Goal: Book appointment/travel/reservation

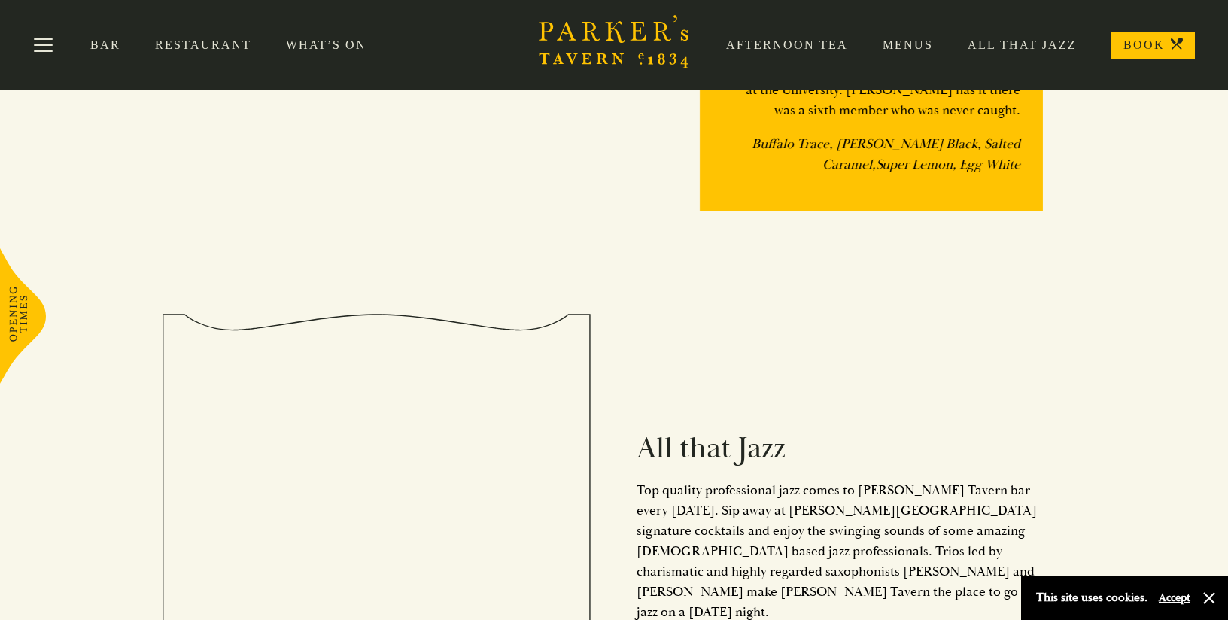
scroll to position [1585, 0]
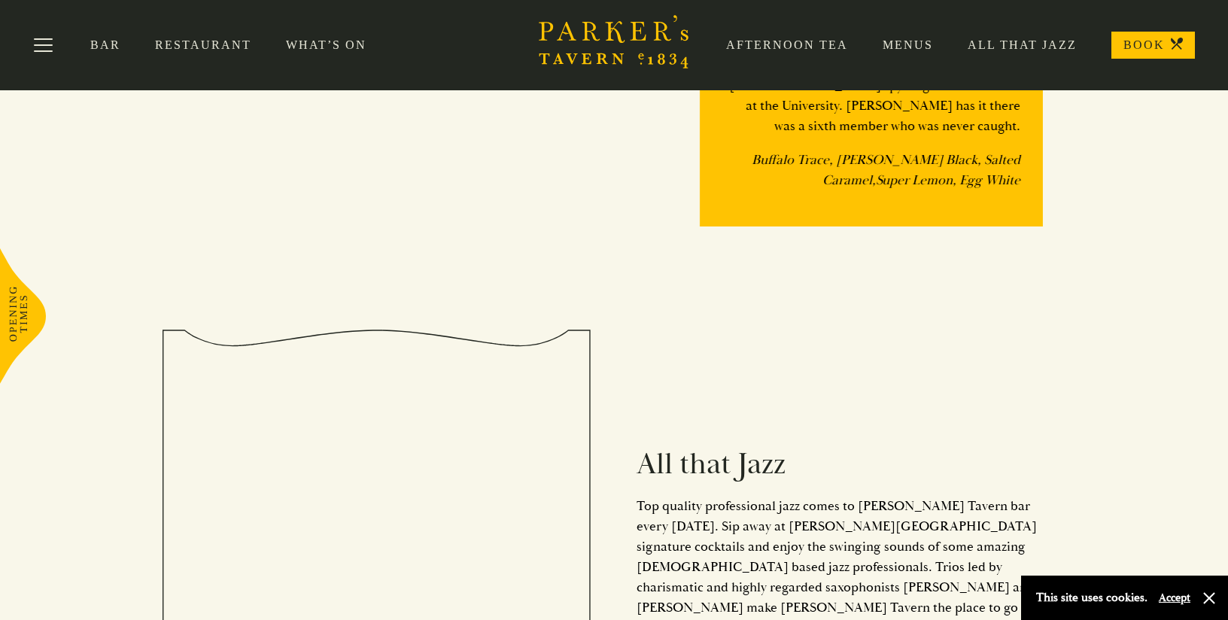
click at [192, 41] on link "Restaurant" at bounding box center [220, 45] width 131 height 15
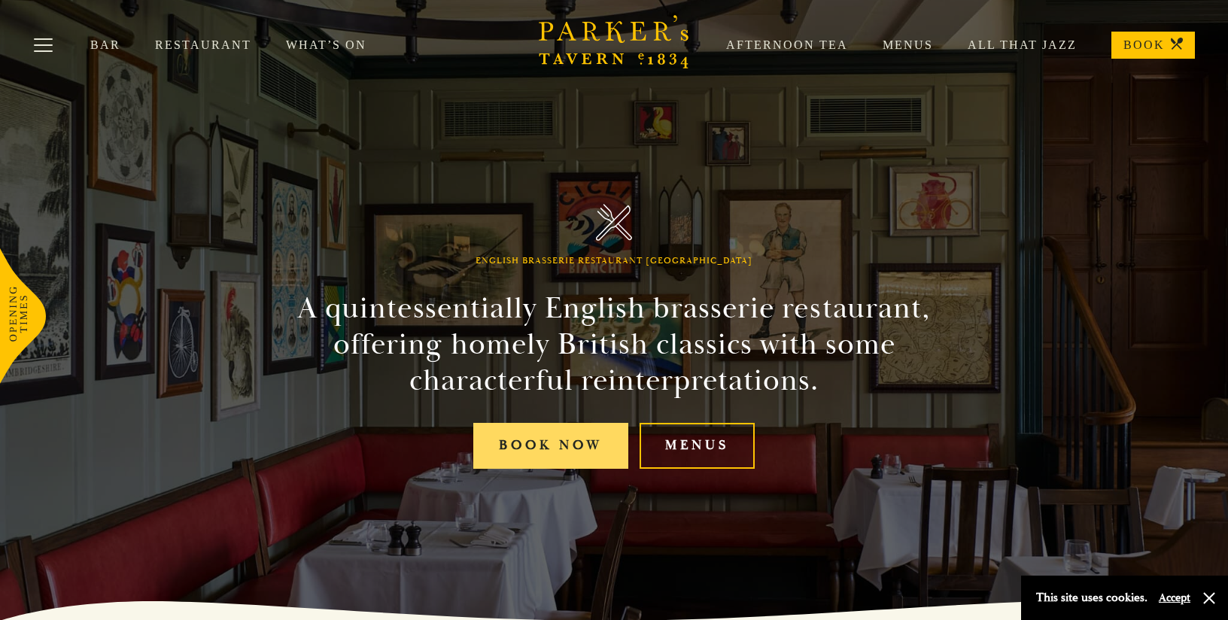
click at [572, 450] on link "Book Now" at bounding box center [550, 446] width 155 height 46
